Goal: Find specific page/section: Find specific page/section

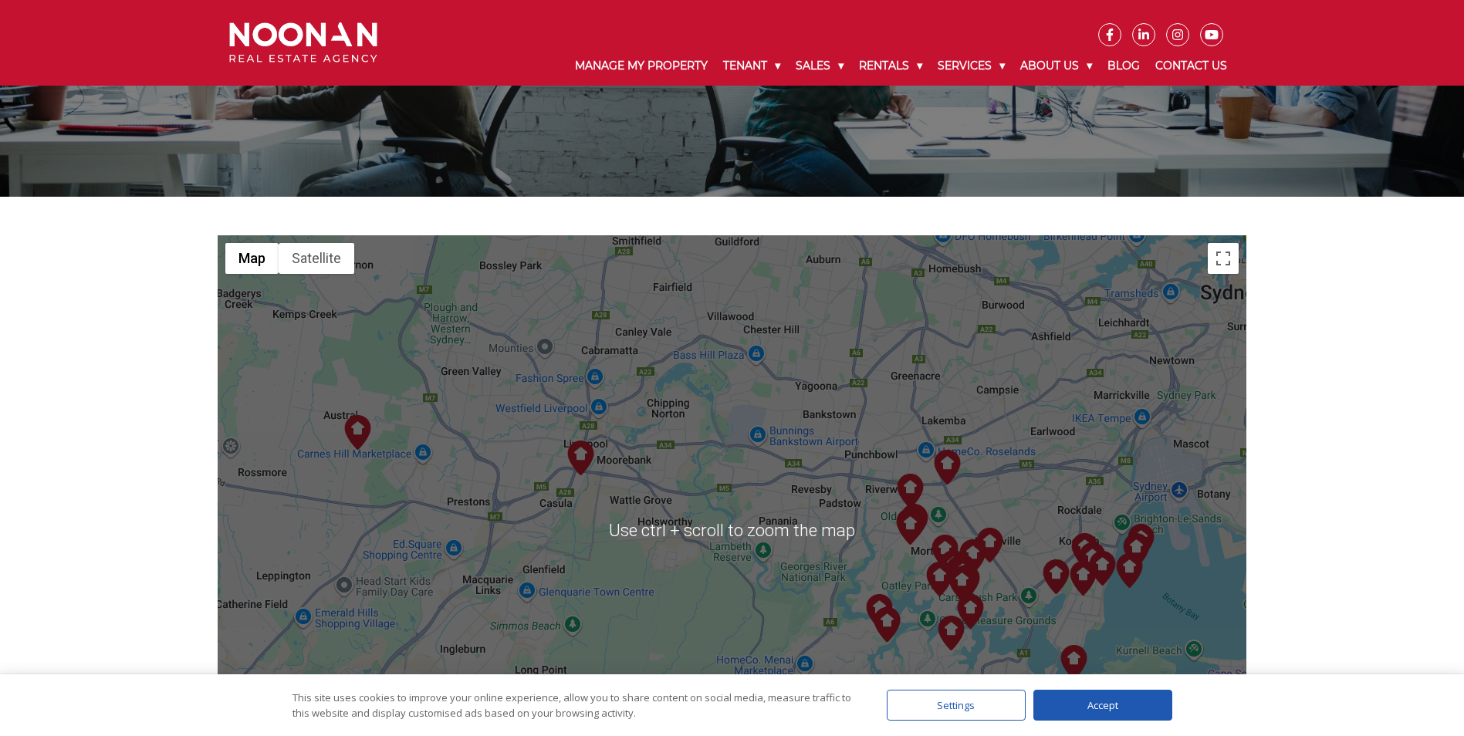
scroll to position [77, 0]
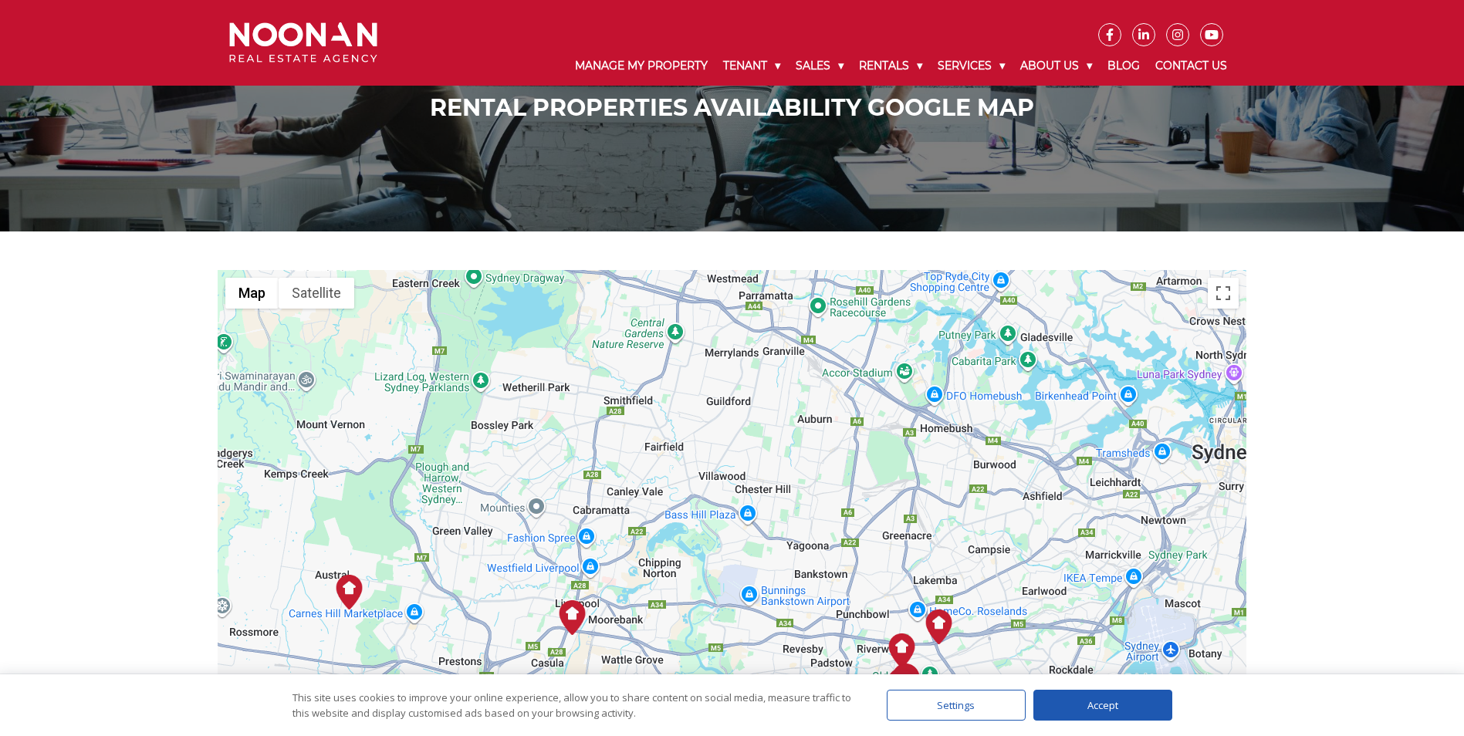
drag, startPoint x: 883, startPoint y: 449, endPoint x: 874, endPoint y: 576, distance: 126.8
click at [874, 576] on div at bounding box center [732, 564] width 1029 height 589
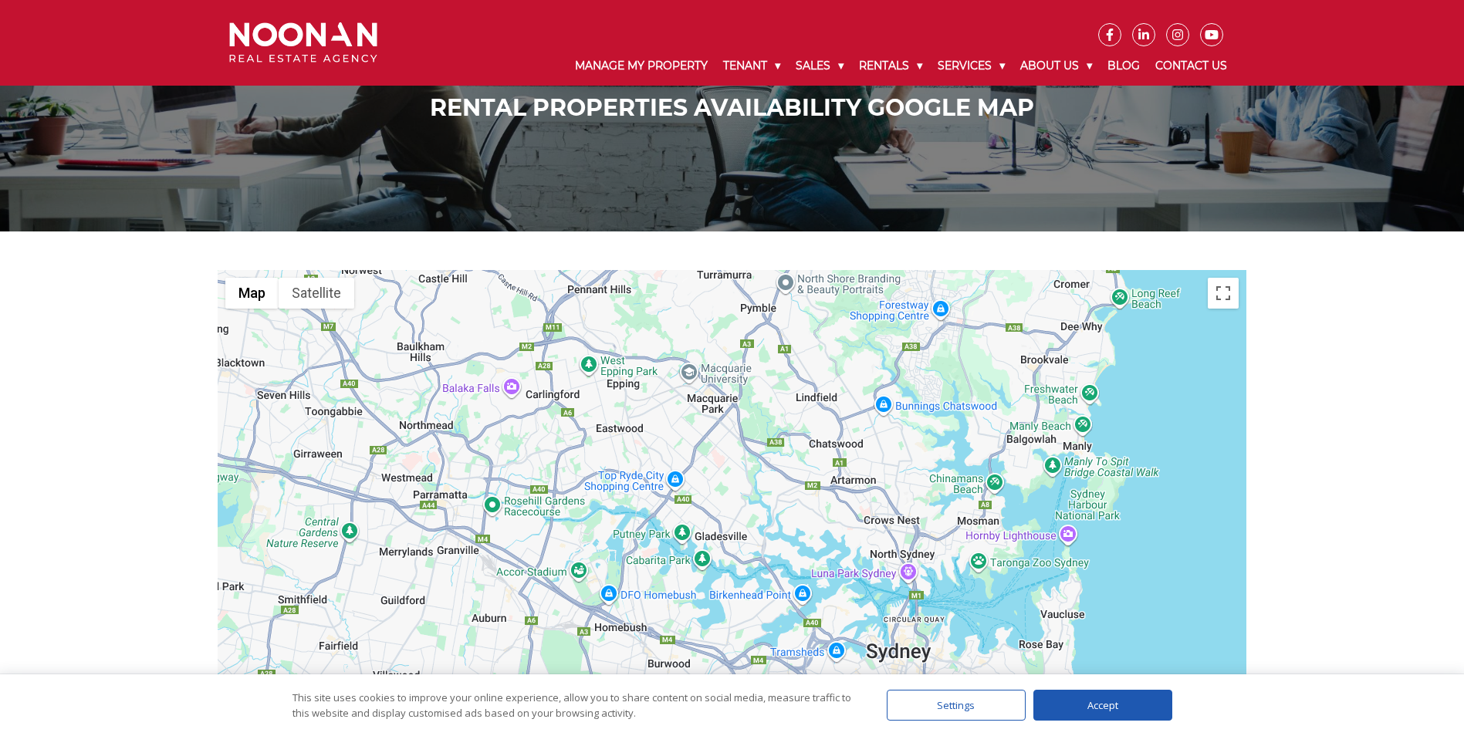
drag, startPoint x: 753, startPoint y: 436, endPoint x: 431, endPoint y: 635, distance: 379.0
click at [431, 635] on div at bounding box center [732, 564] width 1029 height 589
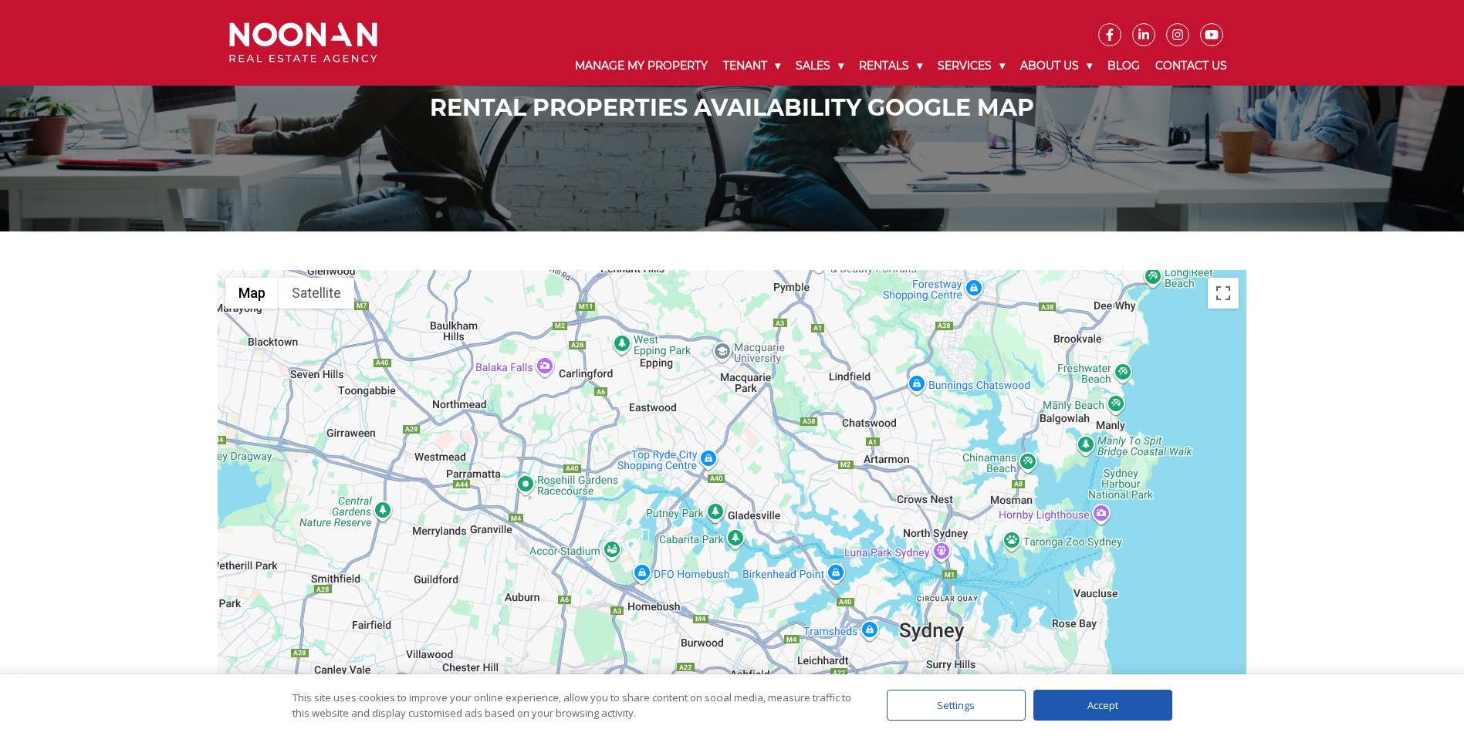
drag, startPoint x: 546, startPoint y: 432, endPoint x: 580, endPoint y: 414, distance: 38.3
click at [580, 413] on div at bounding box center [732, 564] width 1029 height 589
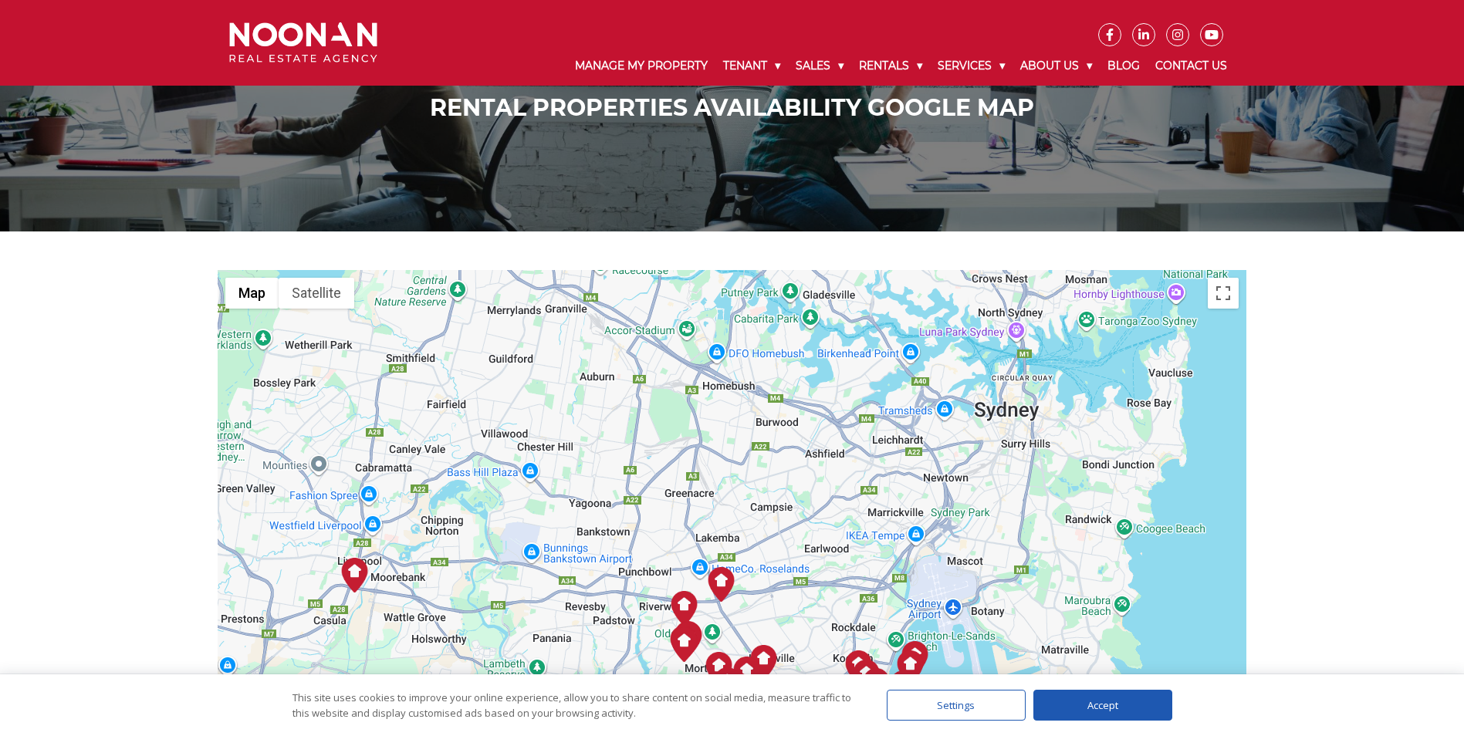
drag, startPoint x: 524, startPoint y: 513, endPoint x: 600, endPoint y: 292, distance: 233.5
click at [598, 292] on div at bounding box center [732, 564] width 1029 height 589
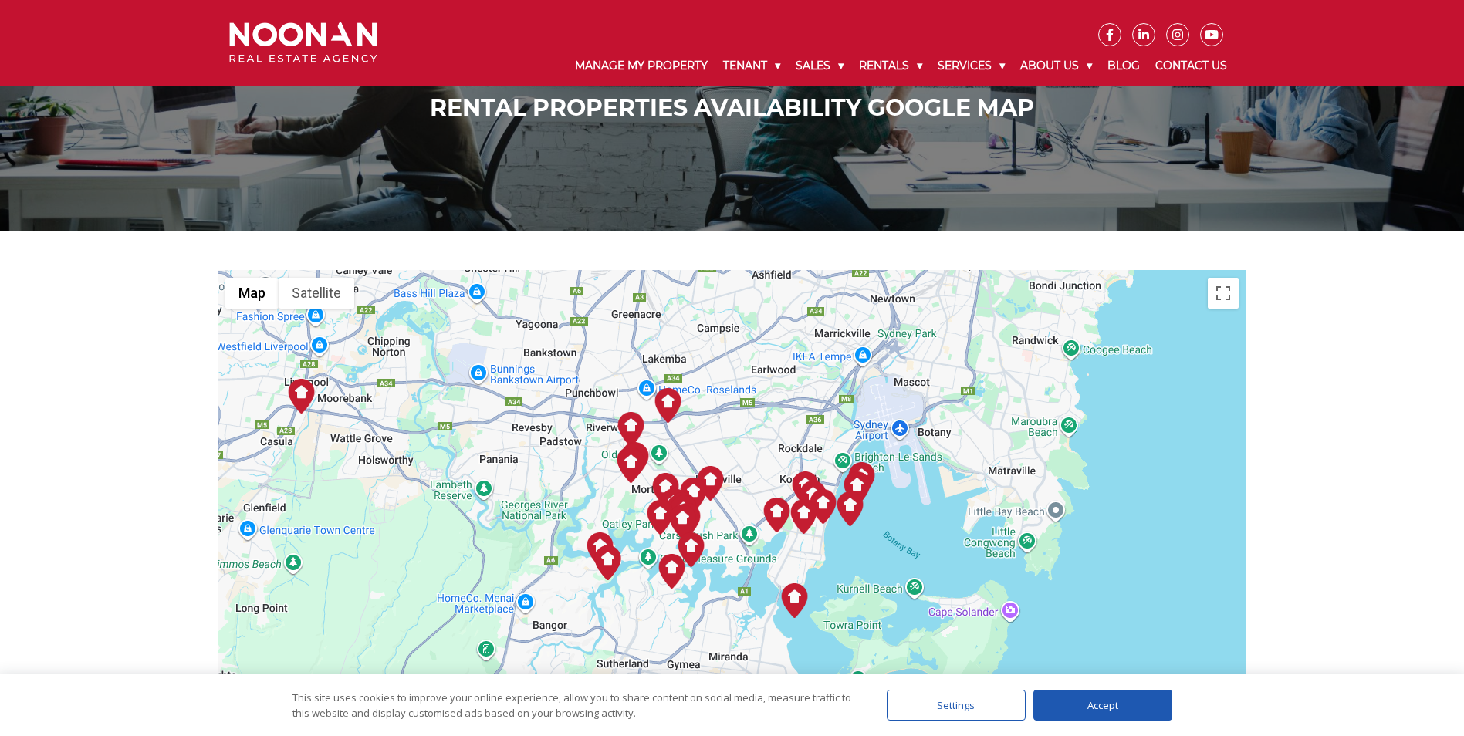
drag, startPoint x: 632, startPoint y: 447, endPoint x: 579, endPoint y: 267, distance: 187.5
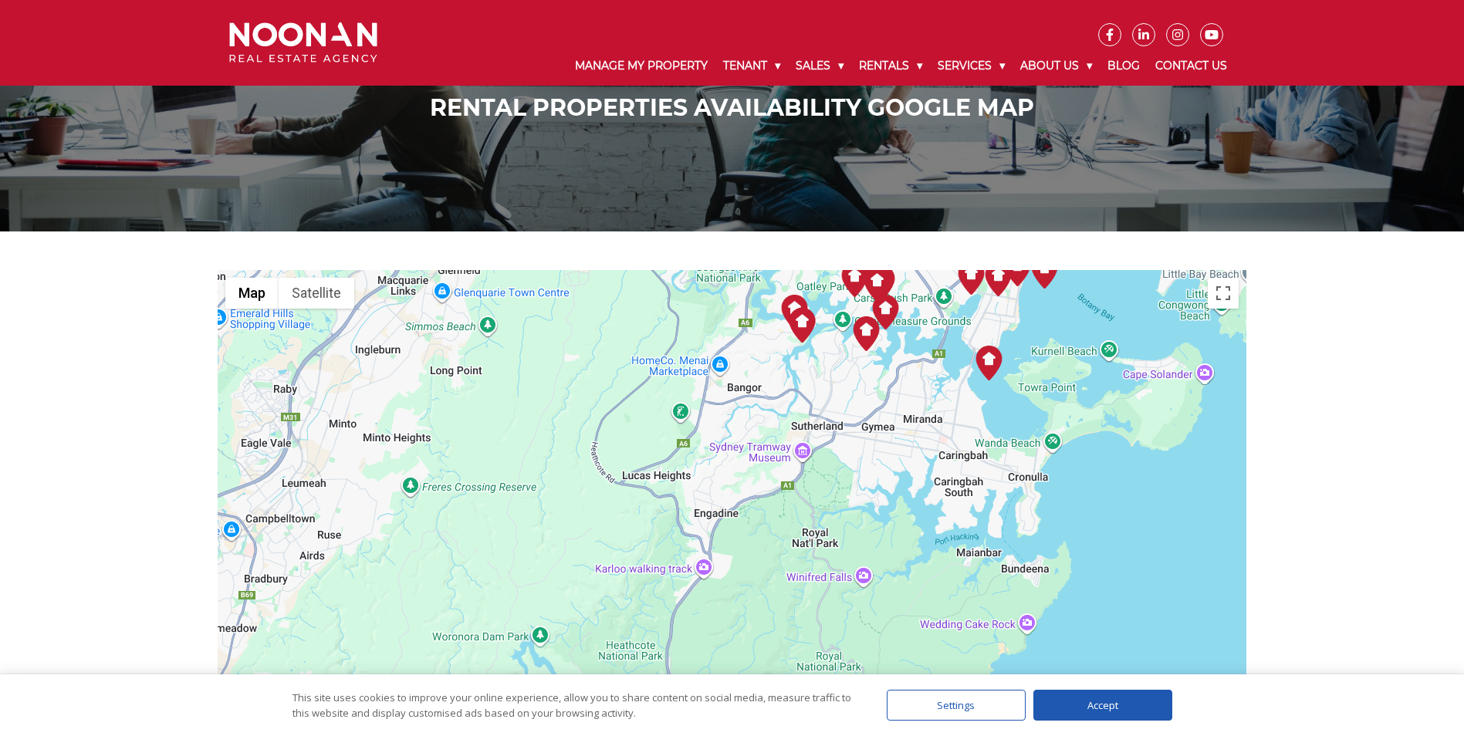
drag, startPoint x: 542, startPoint y: 430, endPoint x: 737, endPoint y: 190, distance: 308.9
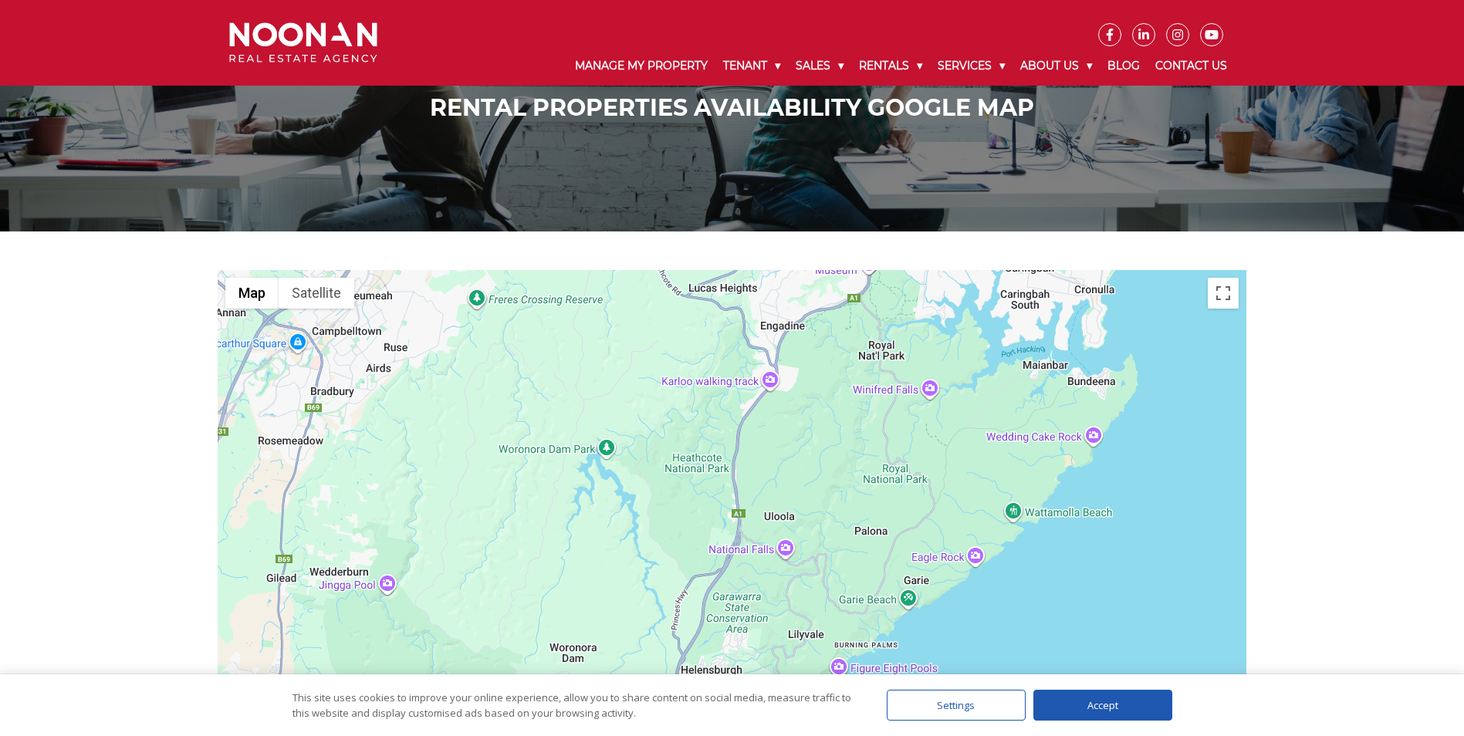
drag, startPoint x: 556, startPoint y: 513, endPoint x: 622, endPoint y: 325, distance: 199.6
click at [622, 325] on div at bounding box center [732, 564] width 1029 height 589
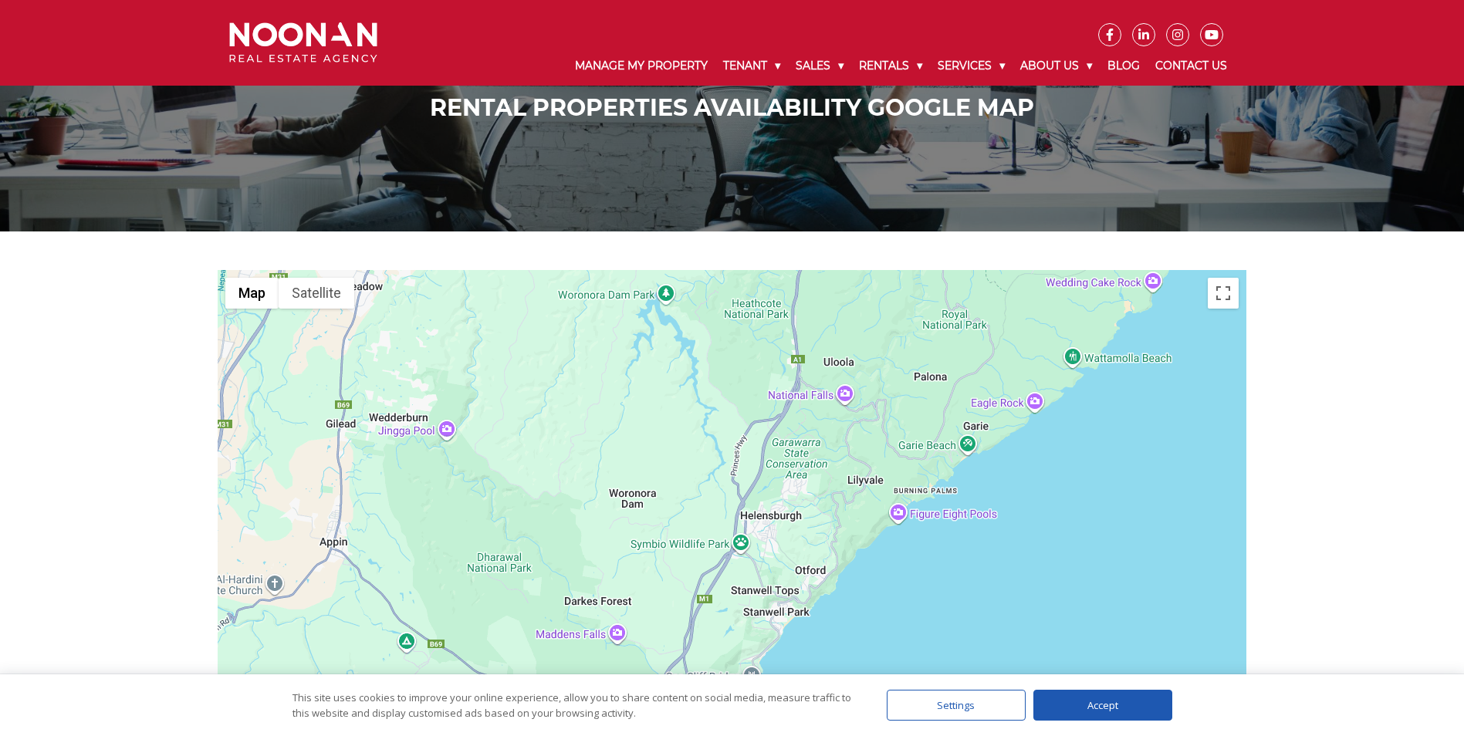
drag, startPoint x: 577, startPoint y: 509, endPoint x: 637, endPoint y: 353, distance: 167.1
click at [637, 353] on div at bounding box center [732, 564] width 1029 height 589
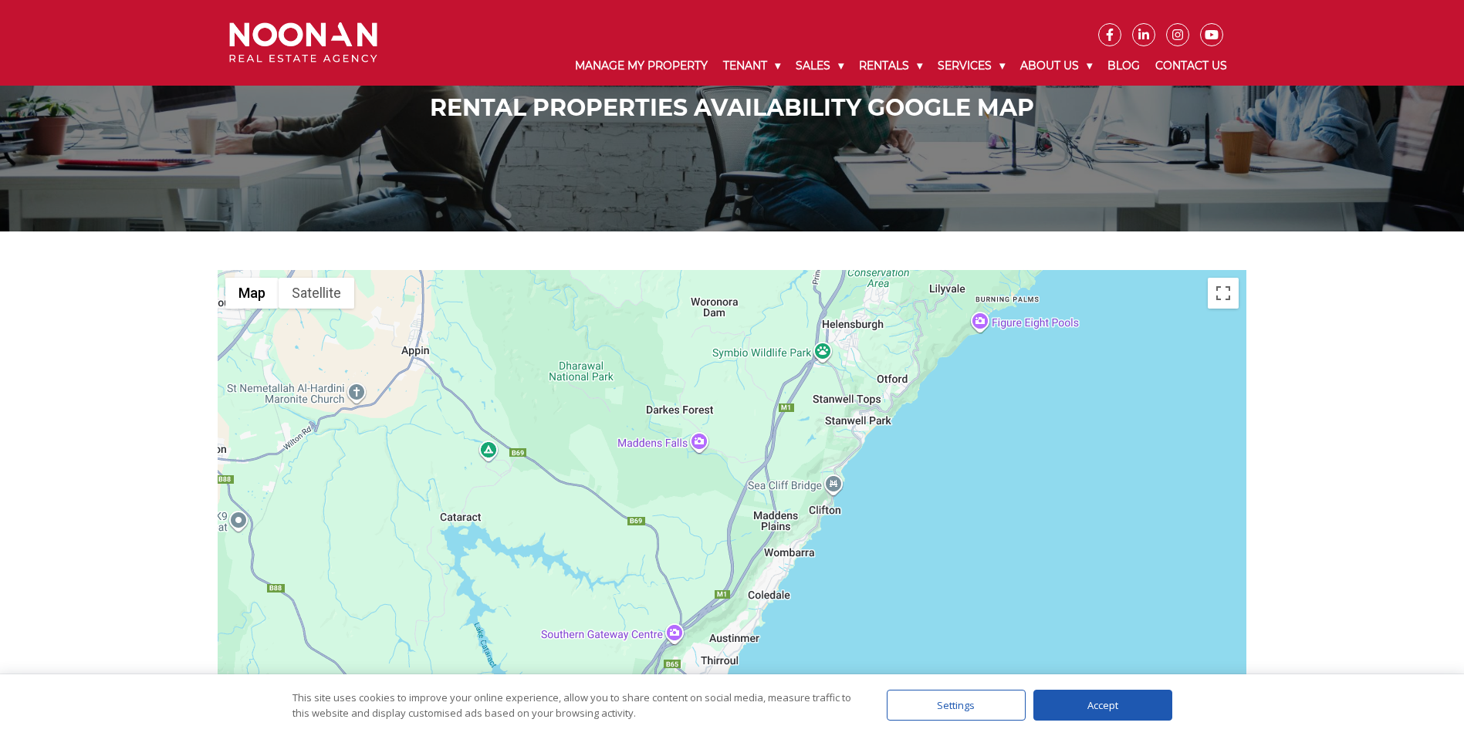
drag, startPoint x: 591, startPoint y: 423, endPoint x: 673, endPoint y: 230, distance: 209.5
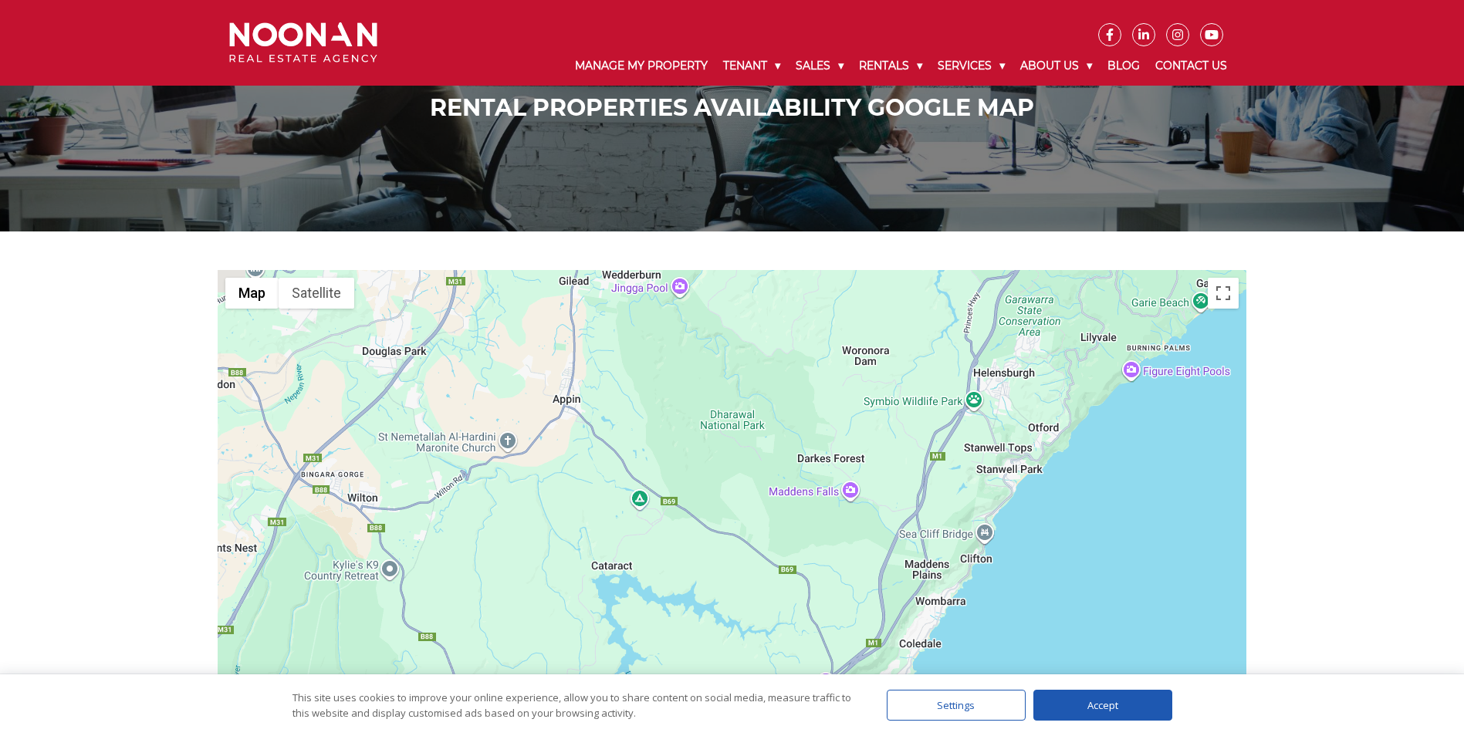
drag, startPoint x: 559, startPoint y: 488, endPoint x: 711, endPoint y: 539, distance: 160.8
click at [711, 539] on div at bounding box center [732, 564] width 1029 height 589
